Goal: Check status: Check status

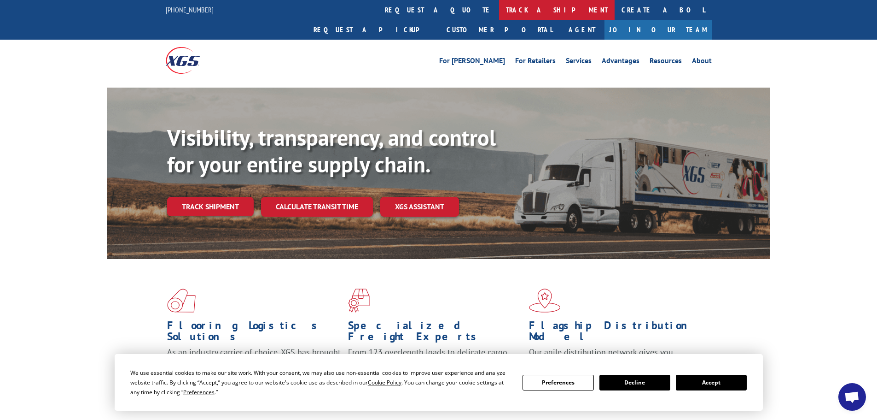
click at [499, 8] on link "track a shipment" at bounding box center [557, 10] width 116 height 20
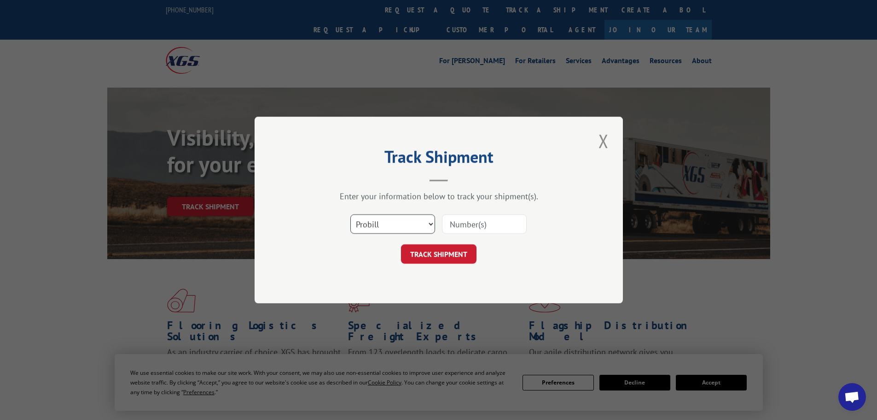
drag, startPoint x: 421, startPoint y: 226, endPoint x: 412, endPoint y: 232, distance: 10.0
click at [421, 226] on select "Select category... Probill BOL PO" at bounding box center [393, 223] width 85 height 19
select select "bol"
click at [351, 214] on select "Select category... Probill BOL PO" at bounding box center [393, 223] width 85 height 19
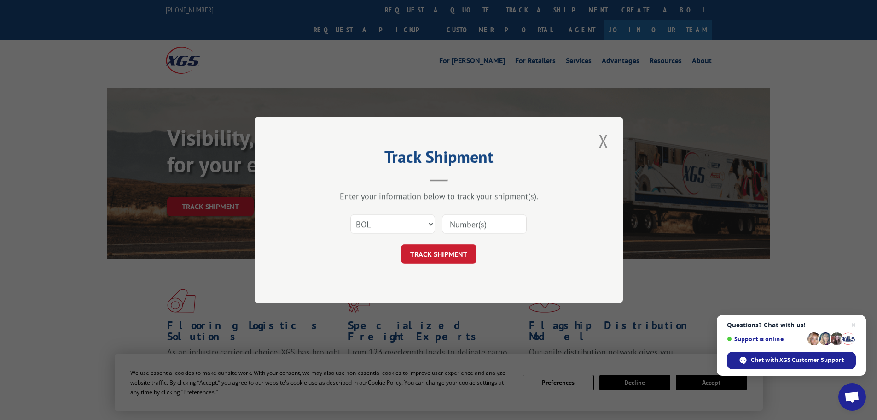
click at [454, 223] on input at bounding box center [484, 223] width 85 height 19
paste input "4905770"
type input "4905770"
click at [431, 252] on button "TRACK SHIPMENT" at bounding box center [439, 253] width 76 height 19
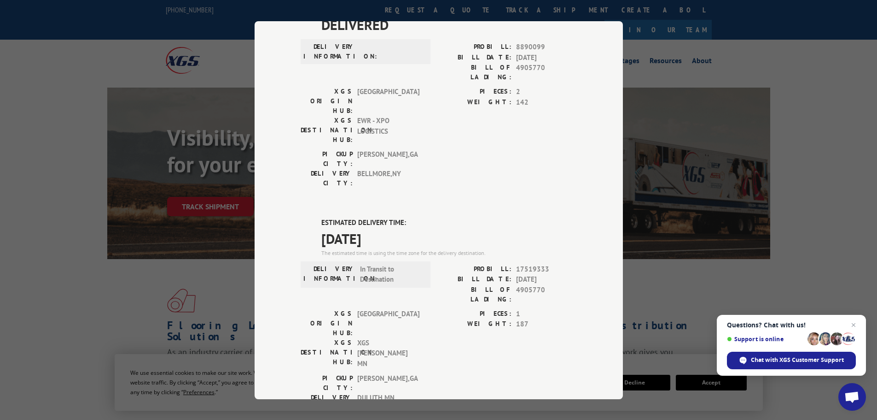
scroll to position [138, 0]
